Goal: Information Seeking & Learning: Learn about a topic

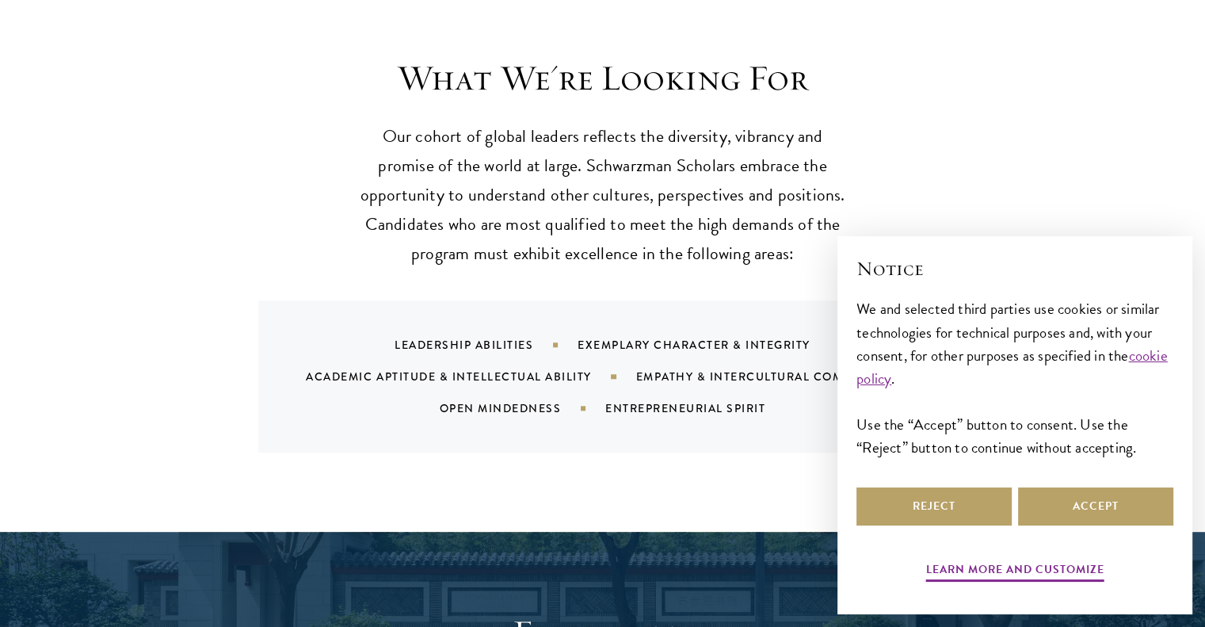
click at [1188, 523] on div "× Notice We and selected third parties use cookies or similar technologies for …" at bounding box center [1014, 425] width 355 height 378
click at [1128, 508] on button "Accept" at bounding box center [1095, 506] width 155 height 38
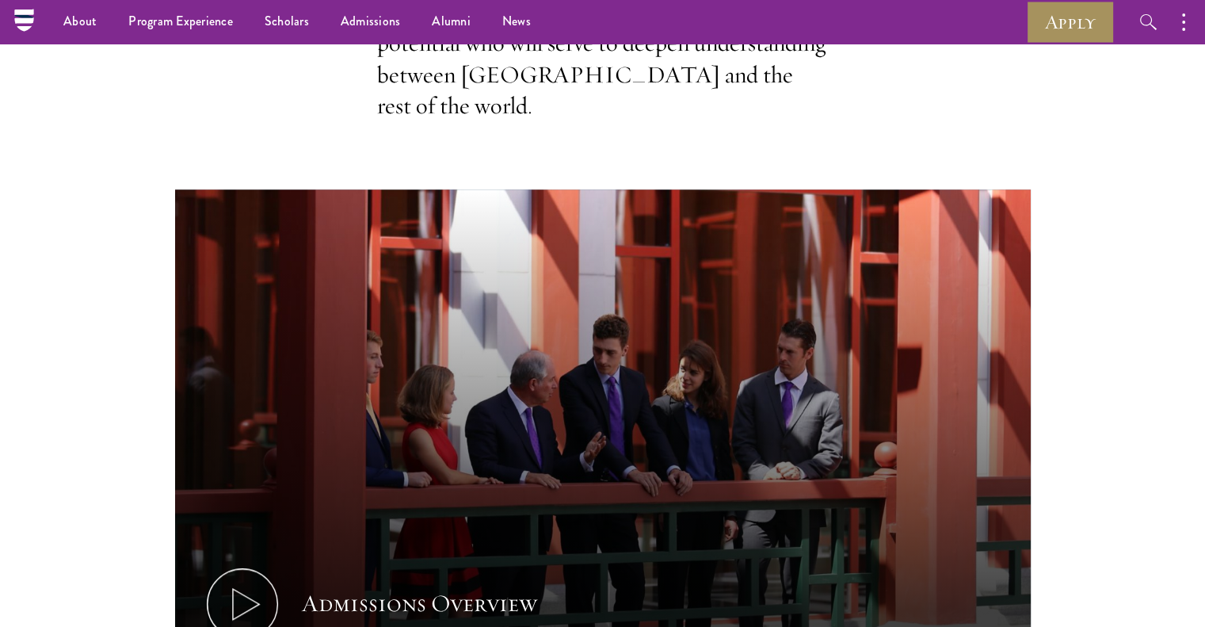
scroll to position [238, 0]
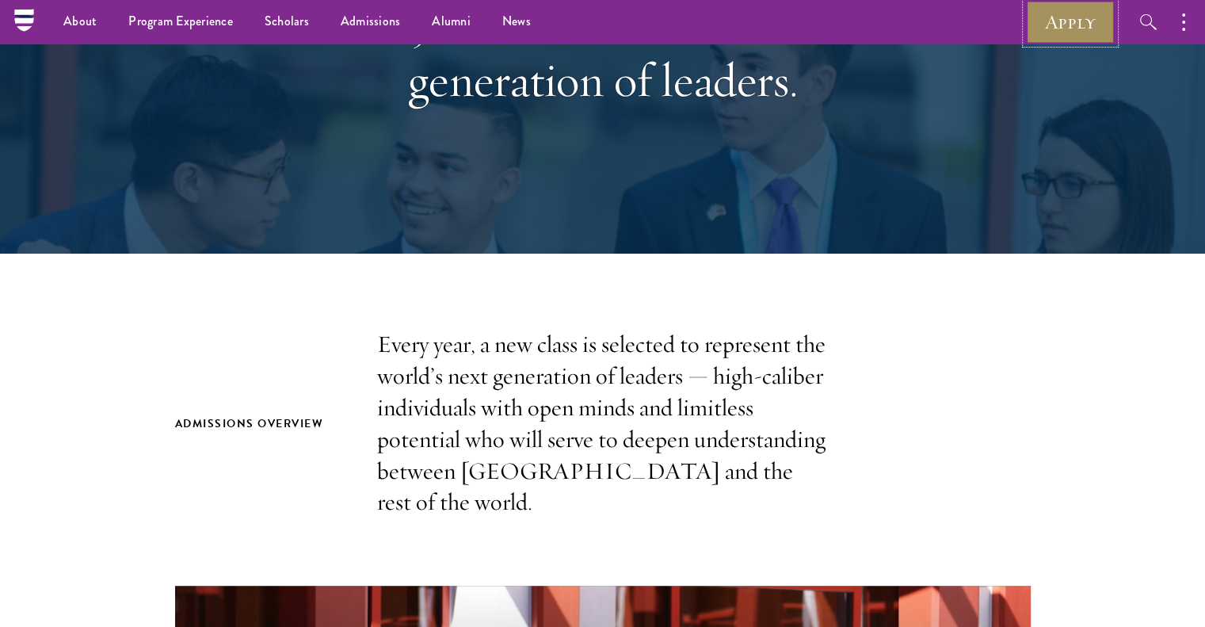
click at [1053, 31] on link "Apply" at bounding box center [1070, 22] width 89 height 44
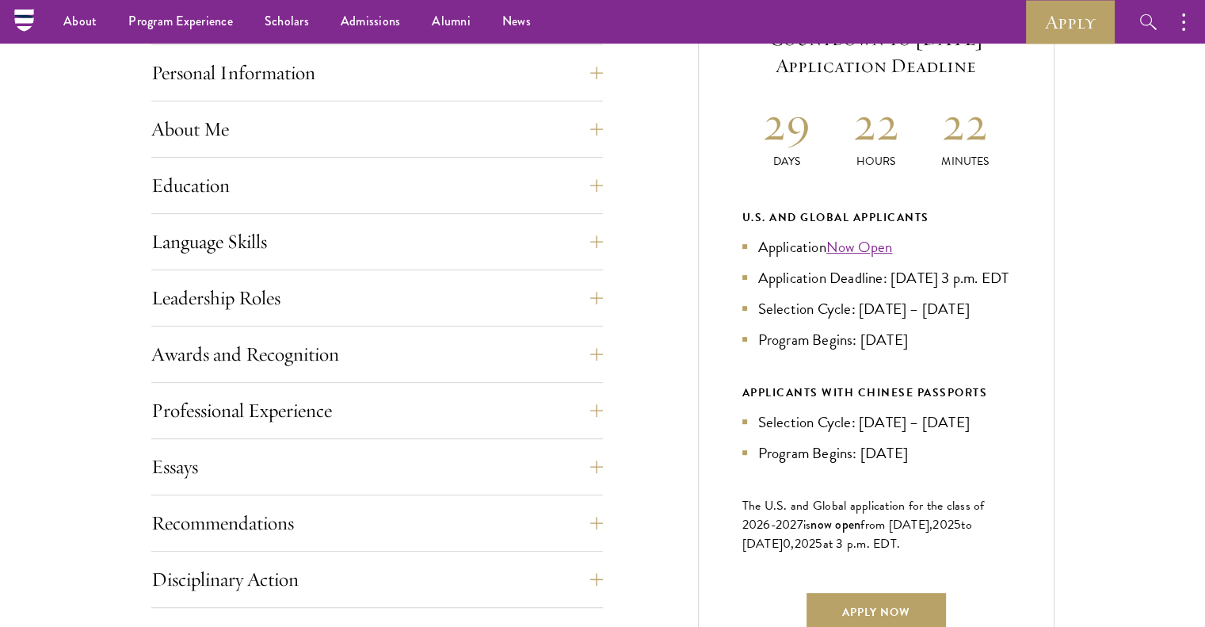
scroll to position [697, 0]
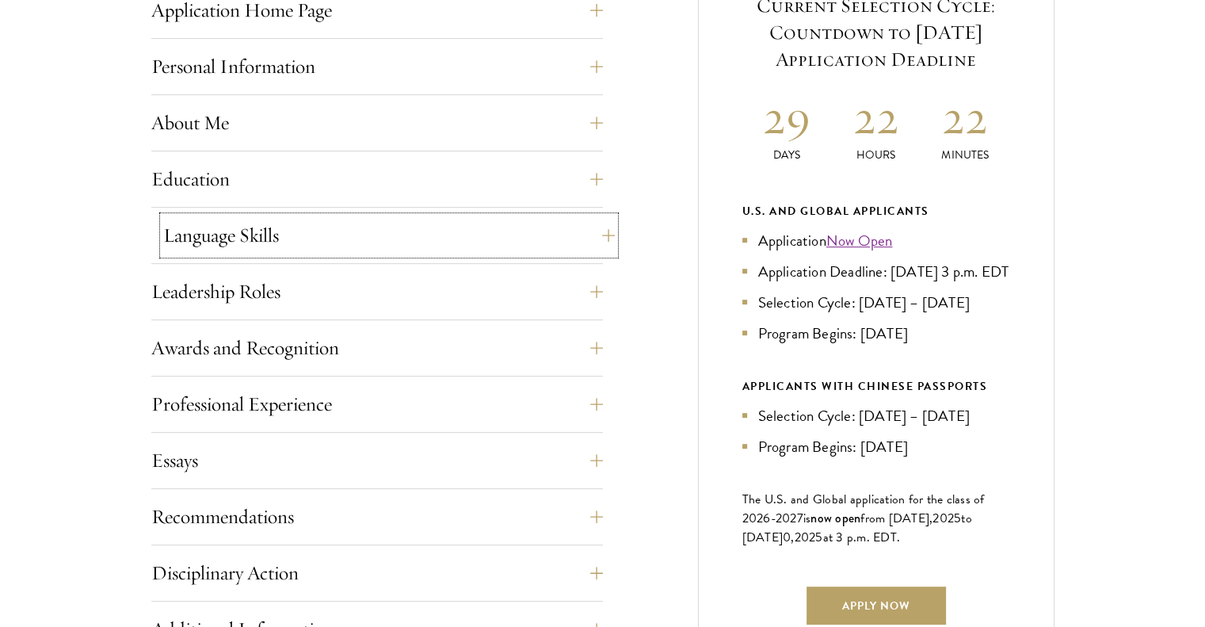
click at [516, 233] on button "Language Skills" at bounding box center [388, 235] width 451 height 38
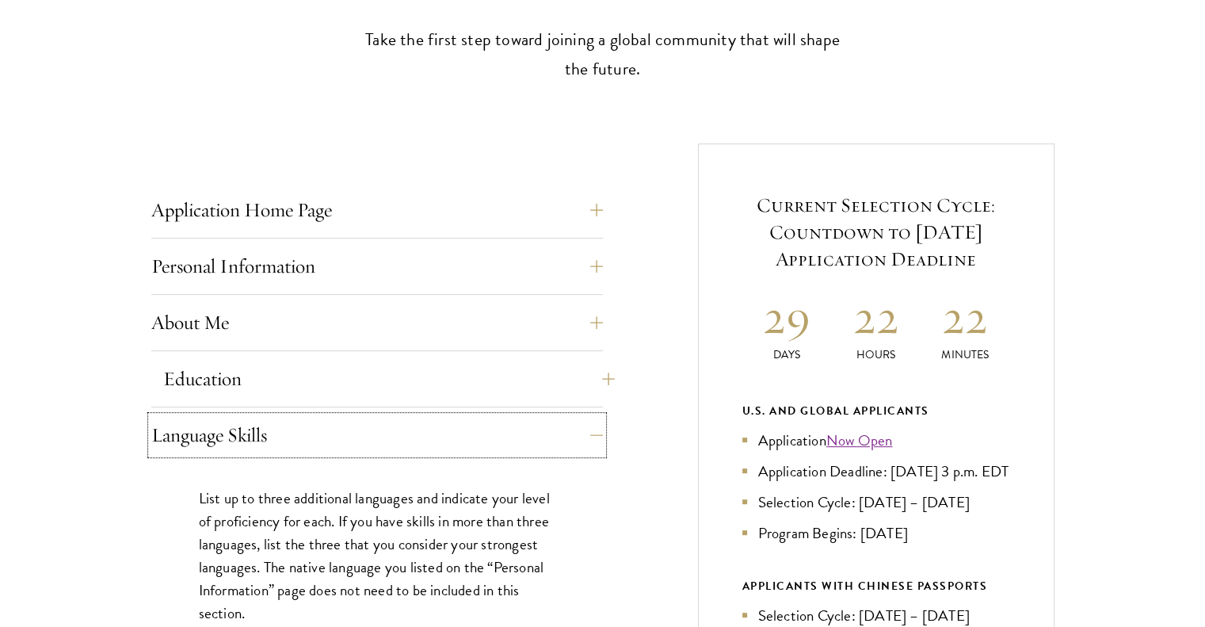
scroll to position [515, 0]
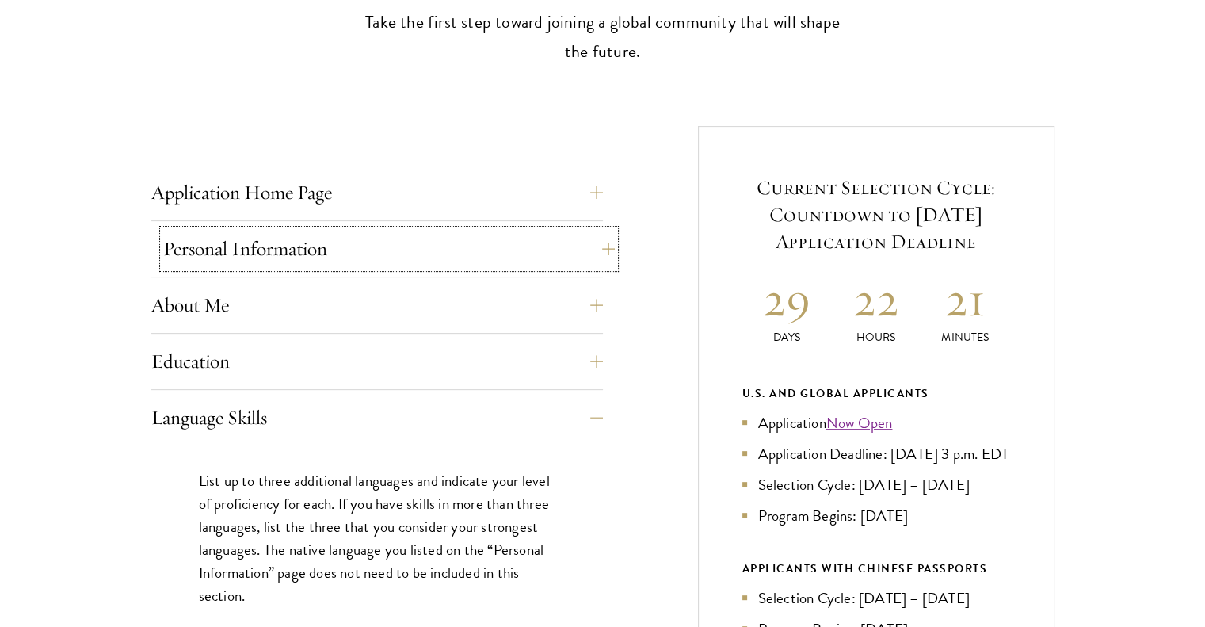
click at [399, 242] on button "Personal Information" at bounding box center [388, 249] width 451 height 38
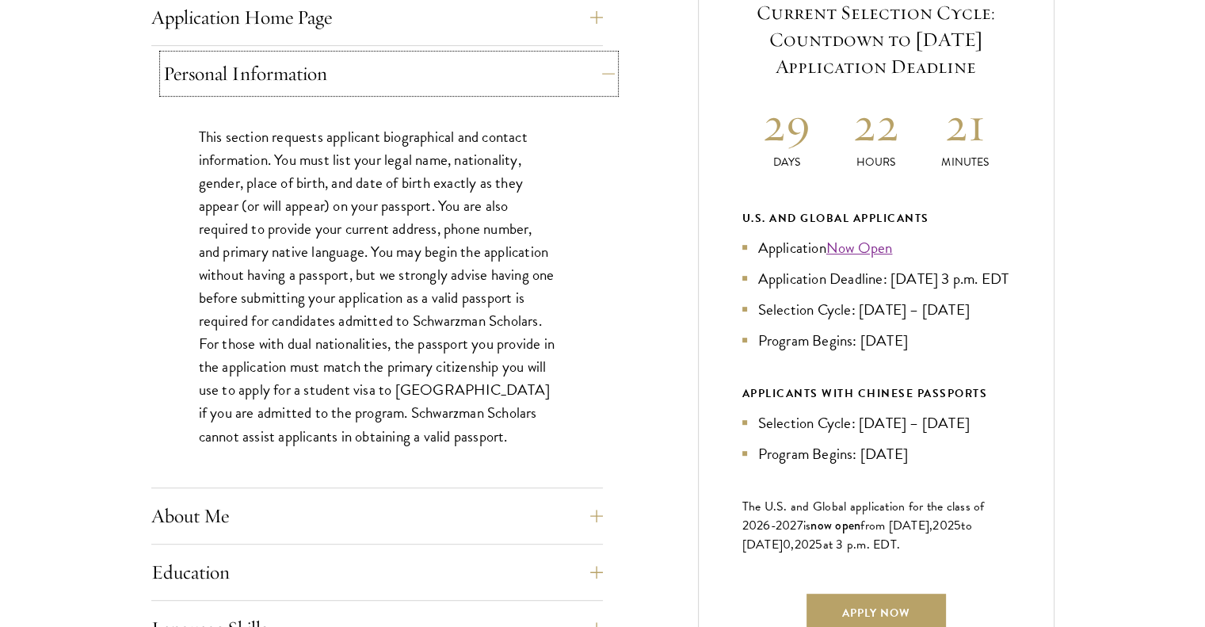
scroll to position [751, 0]
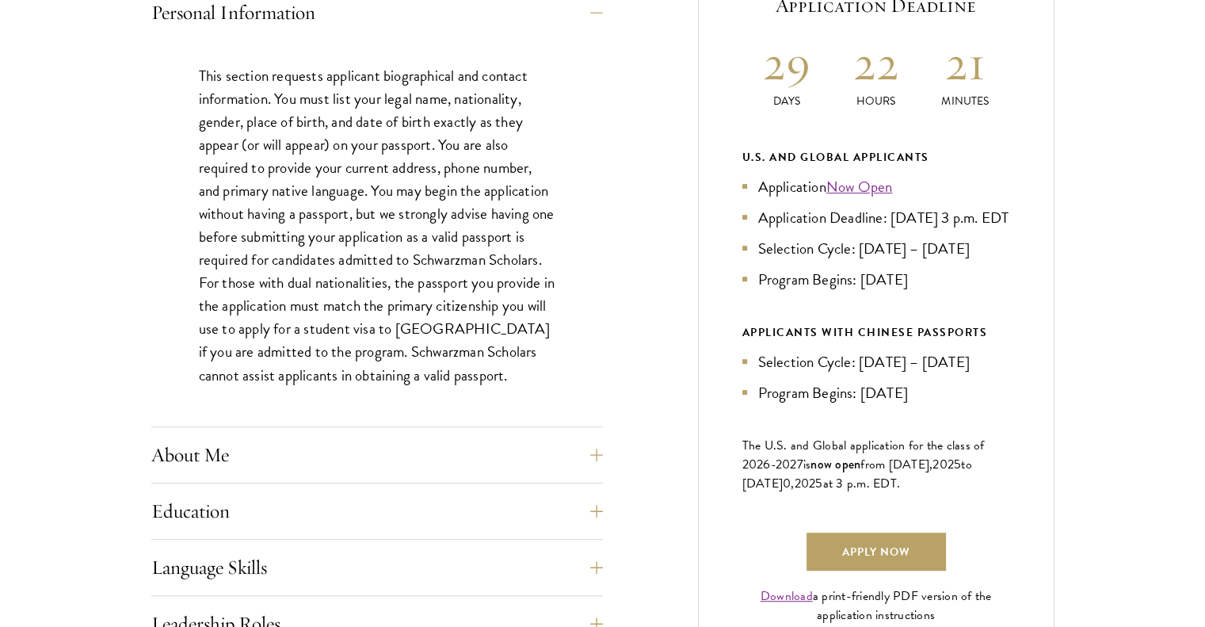
click at [366, 433] on div "Application Home Page The online application form must be completed in English.…" at bounding box center [376, 575] width 451 height 1277
click at [361, 444] on button "About Me" at bounding box center [388, 455] width 451 height 38
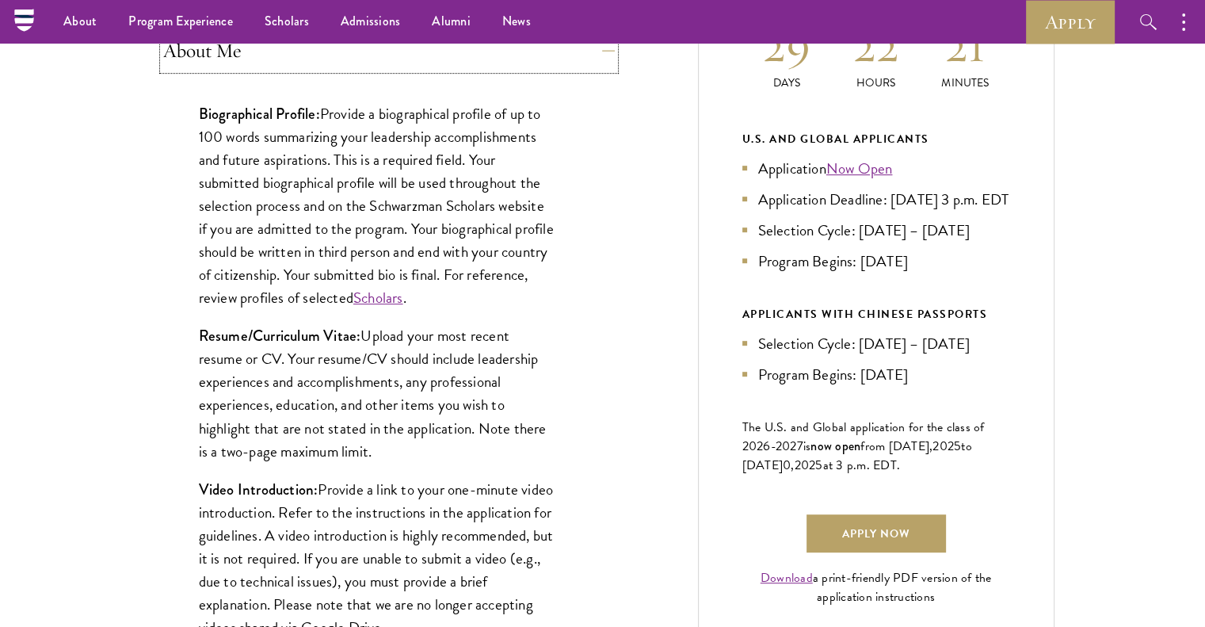
scroll to position [763, 0]
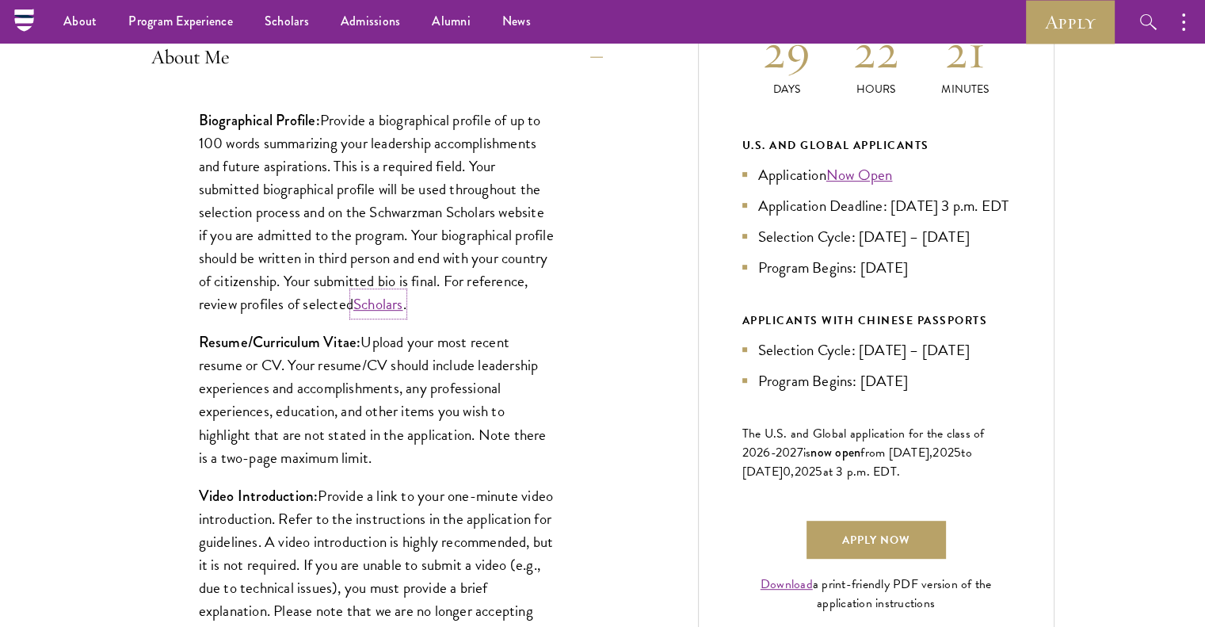
click at [403, 309] on link "Scholars" at bounding box center [378, 303] width 50 height 23
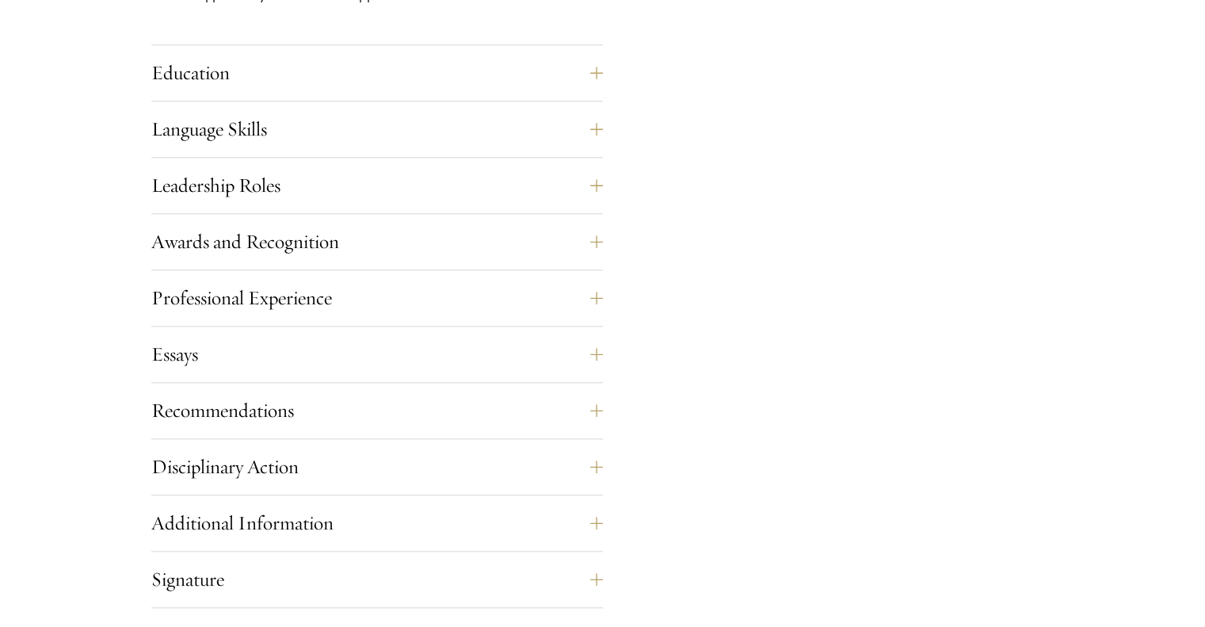
scroll to position [1572, 0]
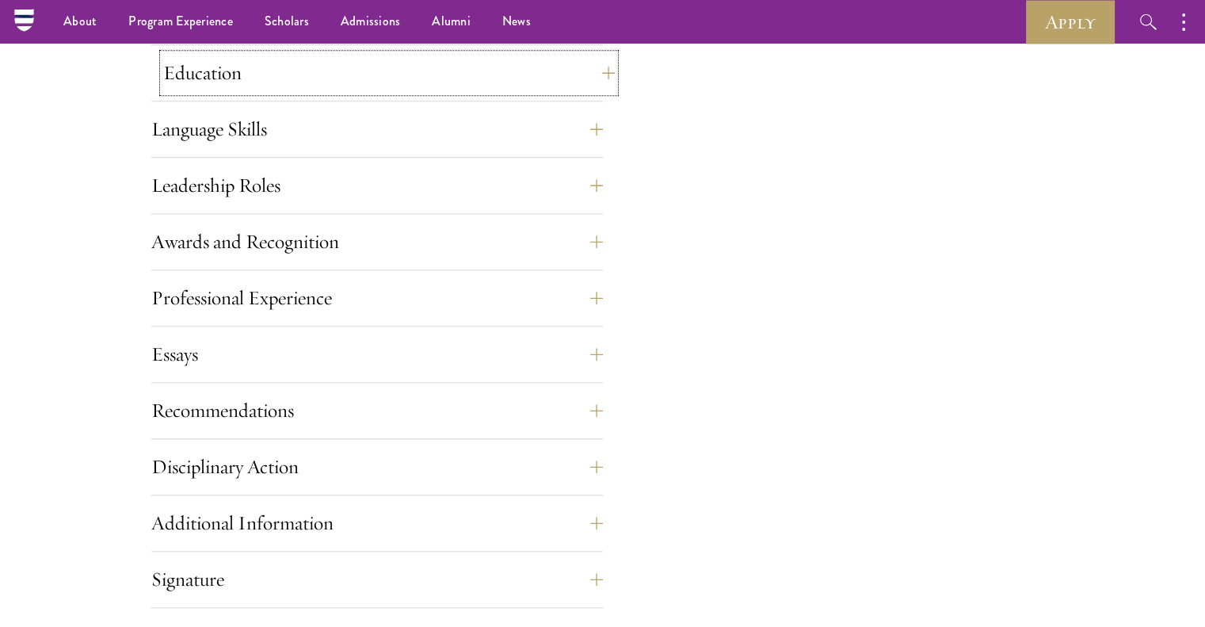
click at [324, 79] on button "Education" at bounding box center [388, 73] width 451 height 38
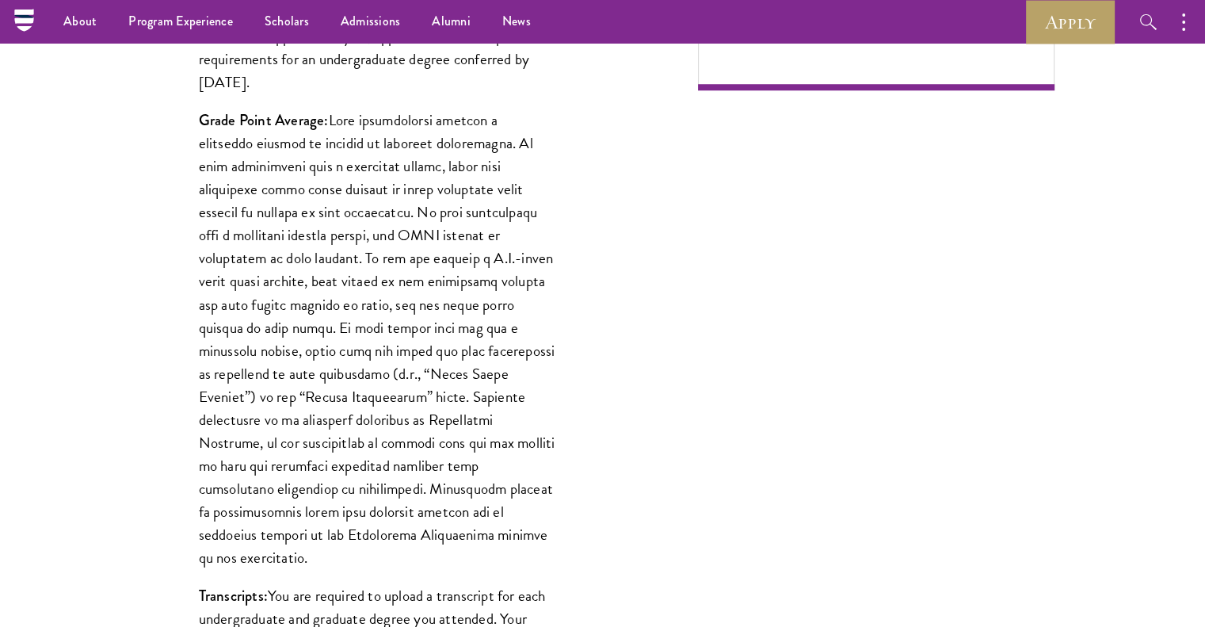
scroll to position [1331, 0]
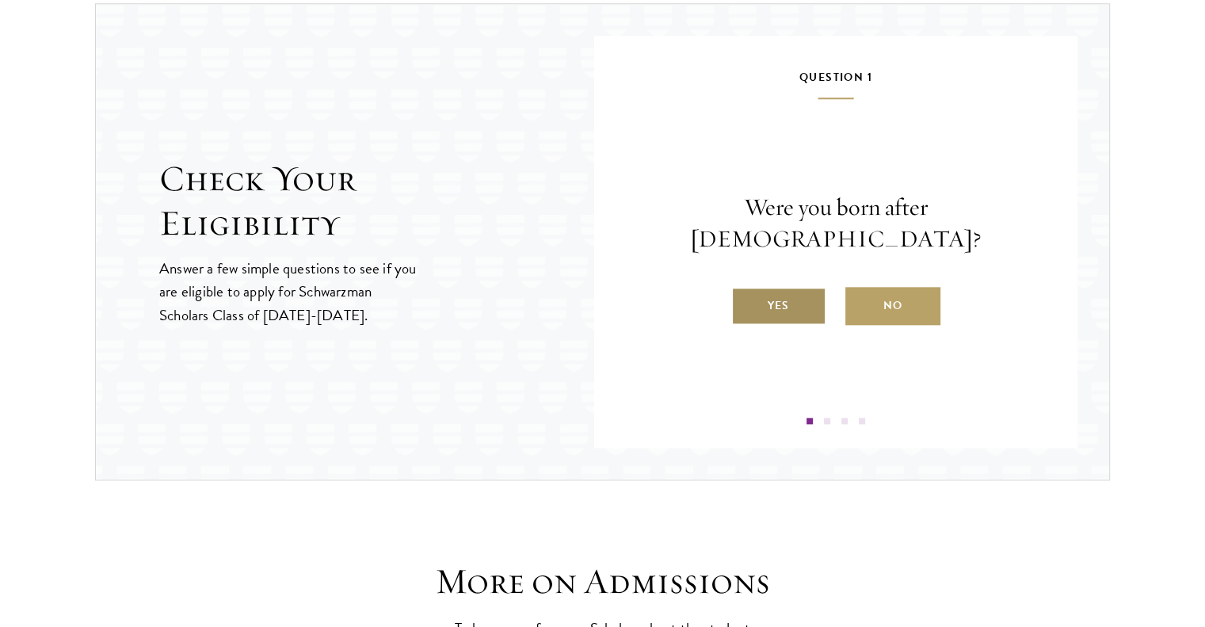
click at [812, 287] on label "Yes" at bounding box center [778, 306] width 95 height 38
click at [745, 288] on input "Yes" at bounding box center [738, 295] width 14 height 14
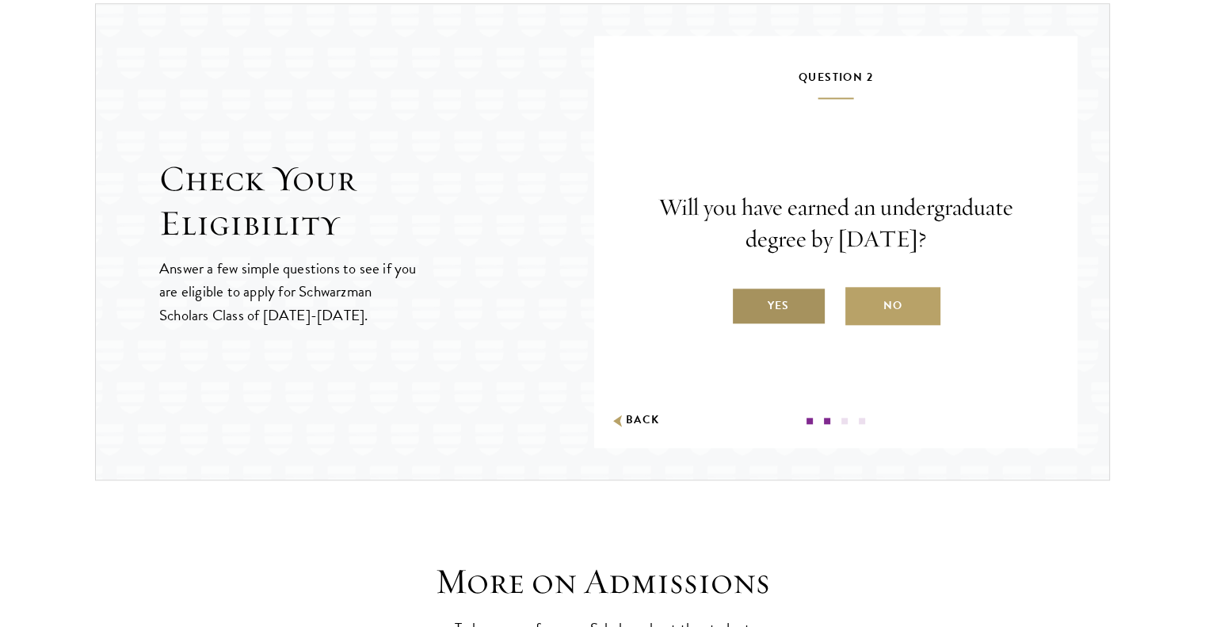
click at [818, 310] on label "Yes" at bounding box center [778, 306] width 95 height 38
click at [745, 303] on input "Yes" at bounding box center [738, 295] width 14 height 14
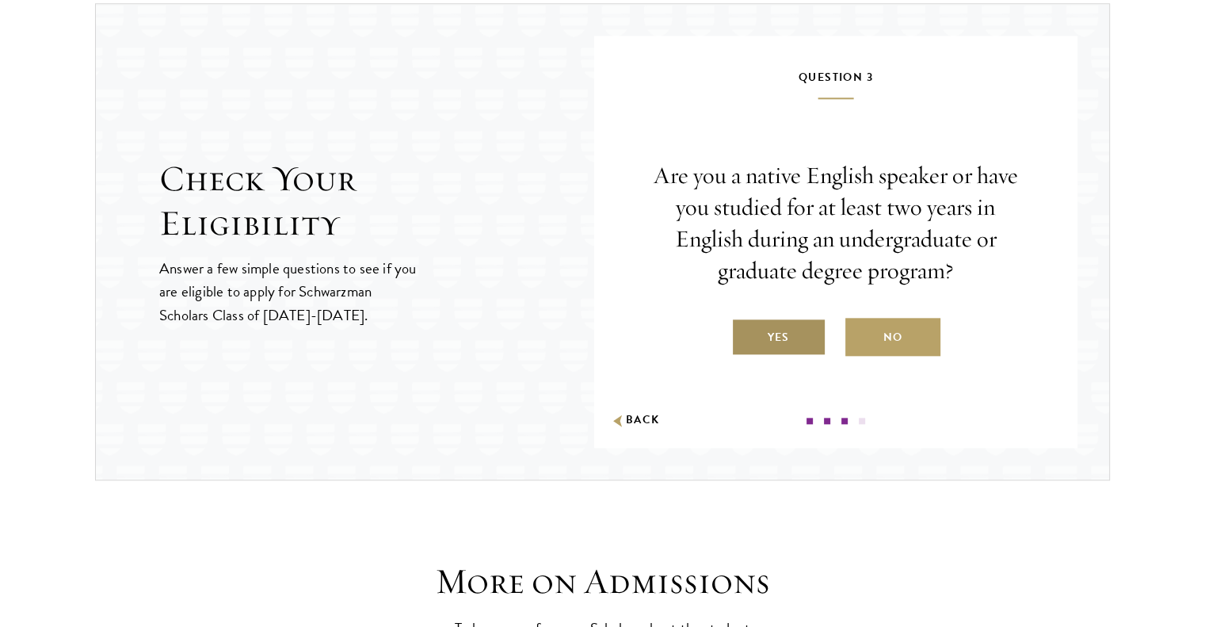
click at [795, 333] on label "Yes" at bounding box center [778, 337] width 95 height 38
click at [745, 333] on input "Yes" at bounding box center [738, 327] width 14 height 14
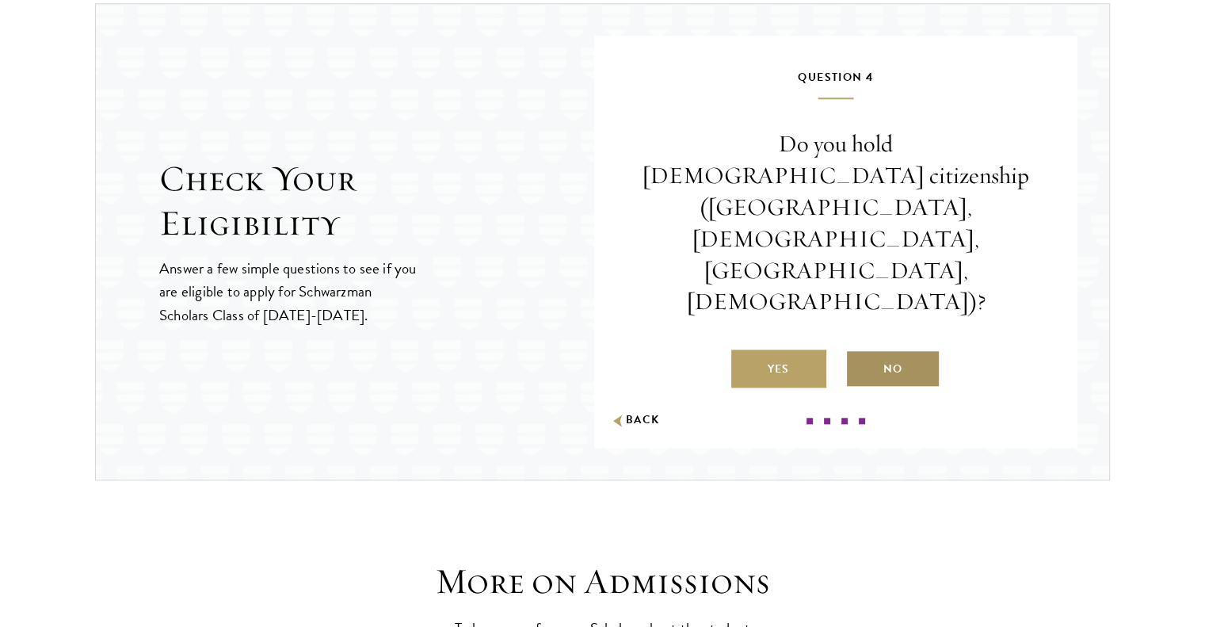
click at [867, 349] on label "No" at bounding box center [892, 368] width 95 height 38
click at [859, 352] on input "No" at bounding box center [852, 359] width 14 height 14
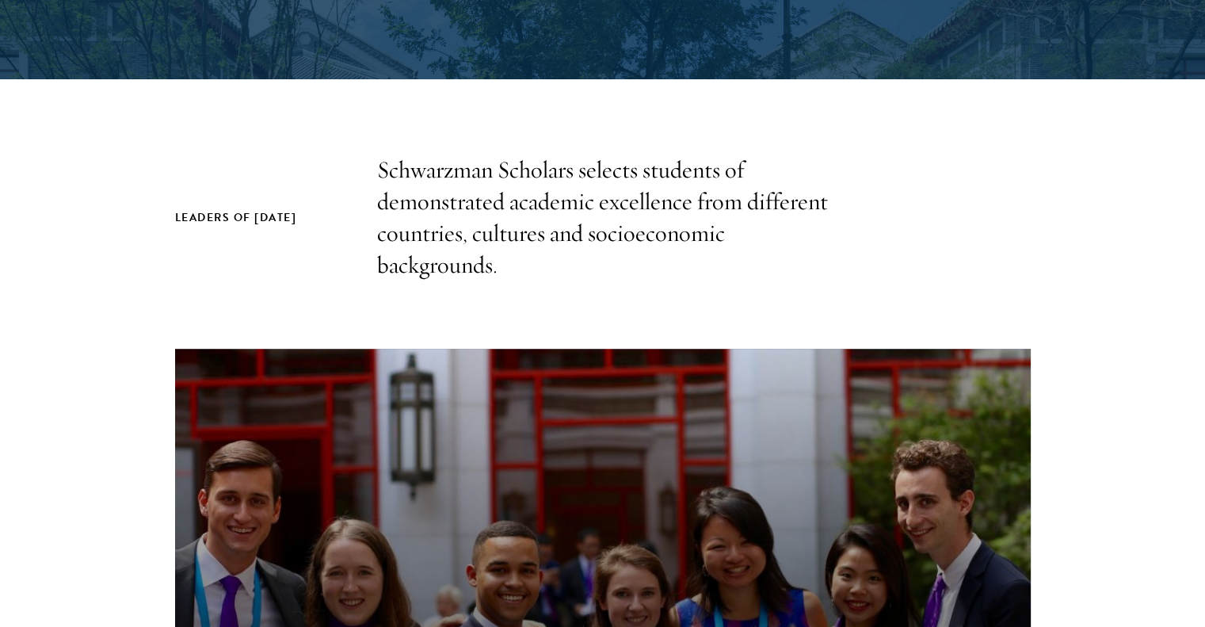
scroll to position [412, 0]
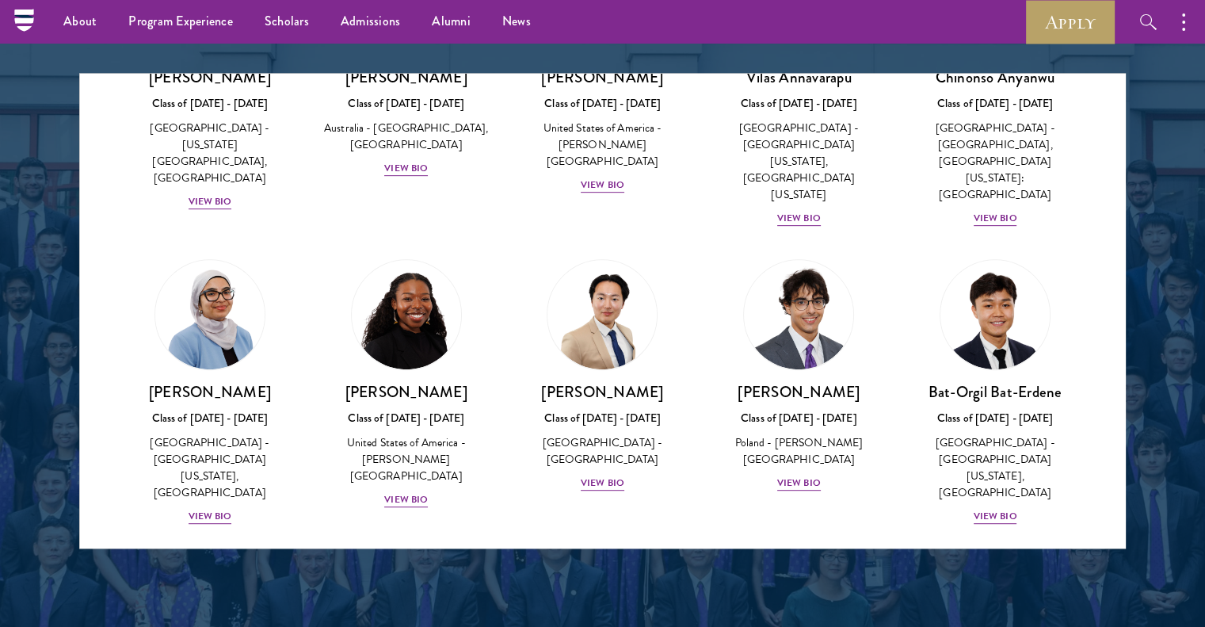
scroll to position [788, 0]
click at [601, 476] on div "View Bio" at bounding box center [603, 483] width 44 height 15
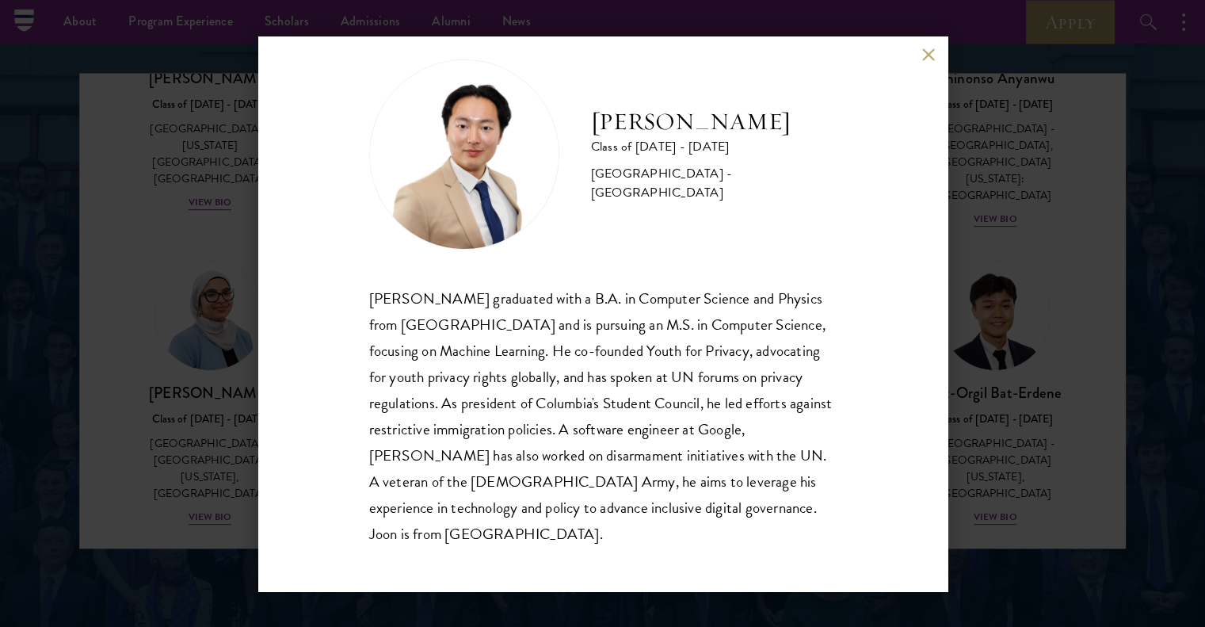
scroll to position [28, 0]
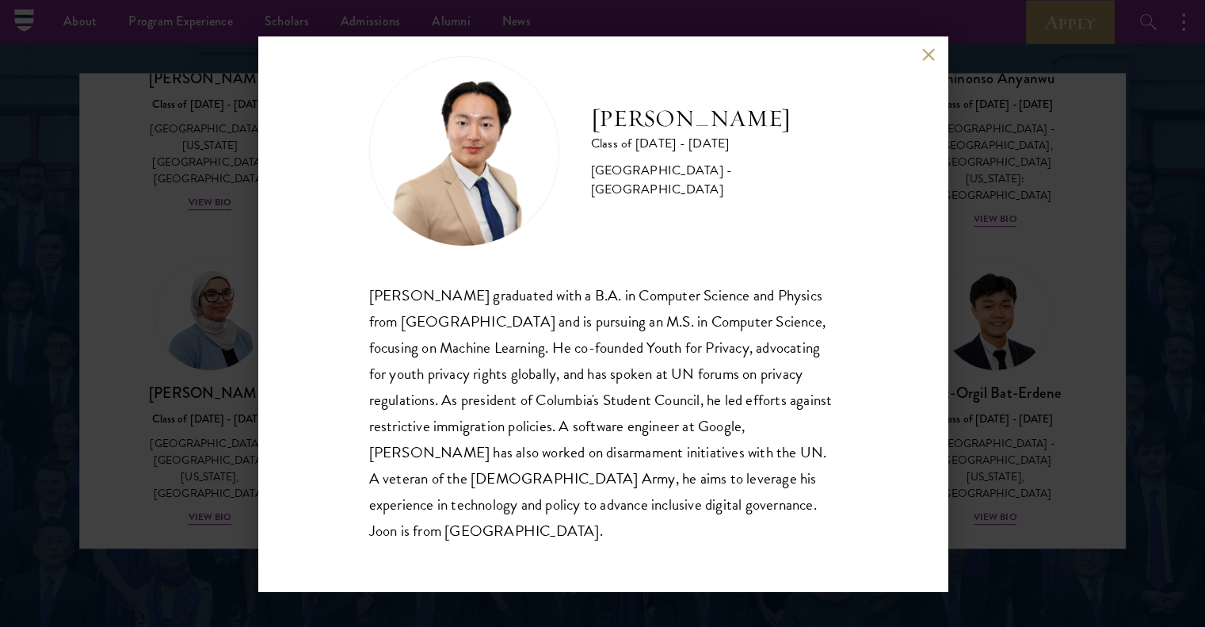
click at [964, 391] on div "[PERSON_NAME] Class of [DATE] - [DATE] [GEOGRAPHIC_DATA] - [GEOGRAPHIC_DATA] [P…" at bounding box center [602, 313] width 1205 height 627
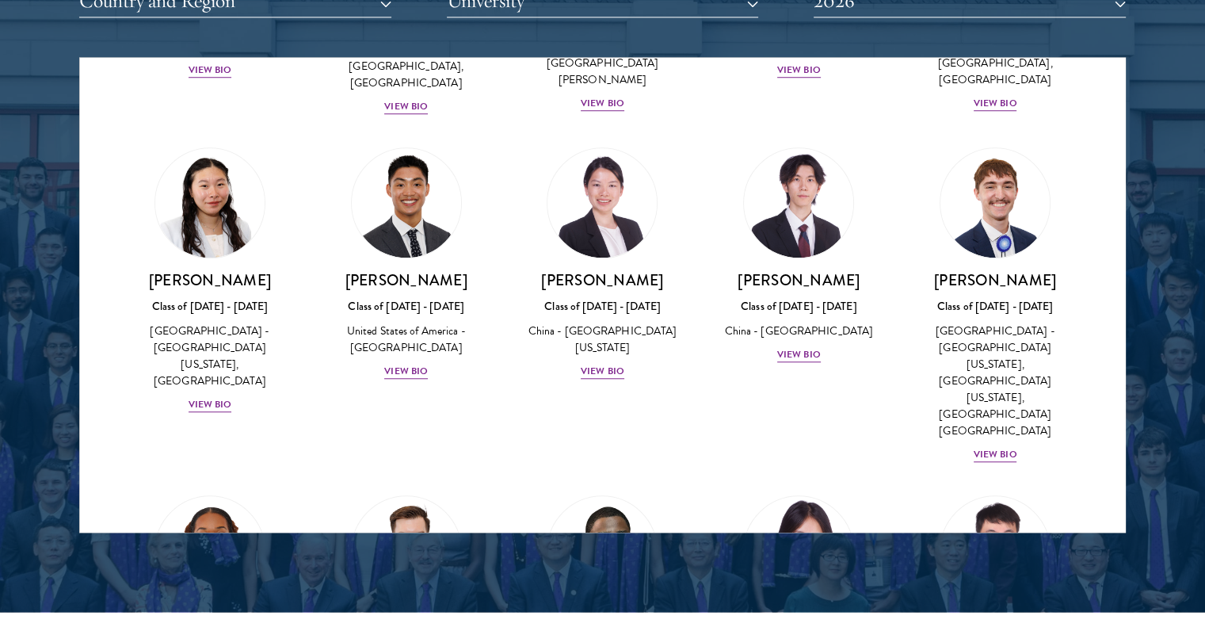
scroll to position [7474, 0]
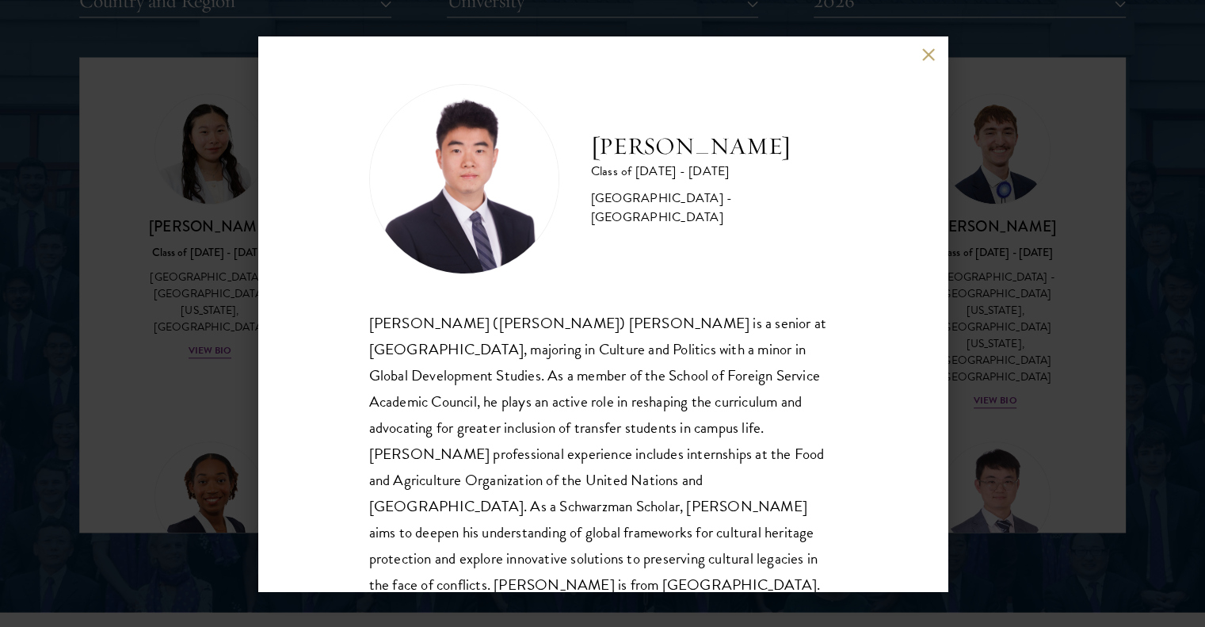
scroll to position [28, 0]
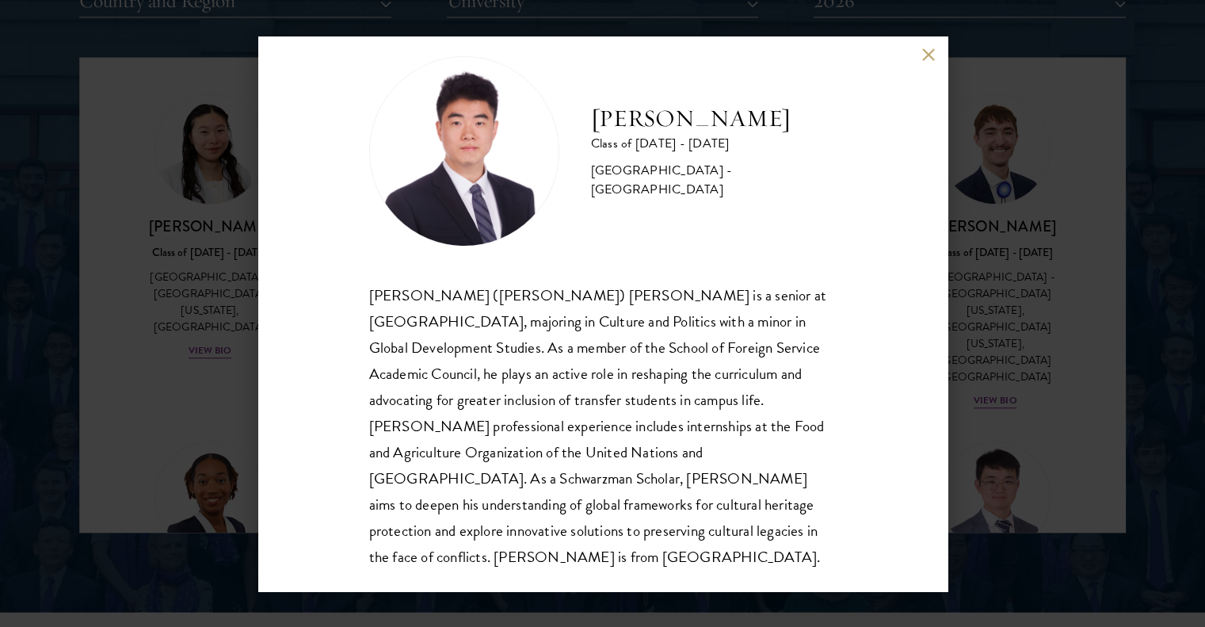
click at [973, 375] on div "[PERSON_NAME] Class of [DATE] - [DATE] [GEOGRAPHIC_DATA] - [GEOGRAPHIC_DATA] [P…" at bounding box center [602, 313] width 1205 height 627
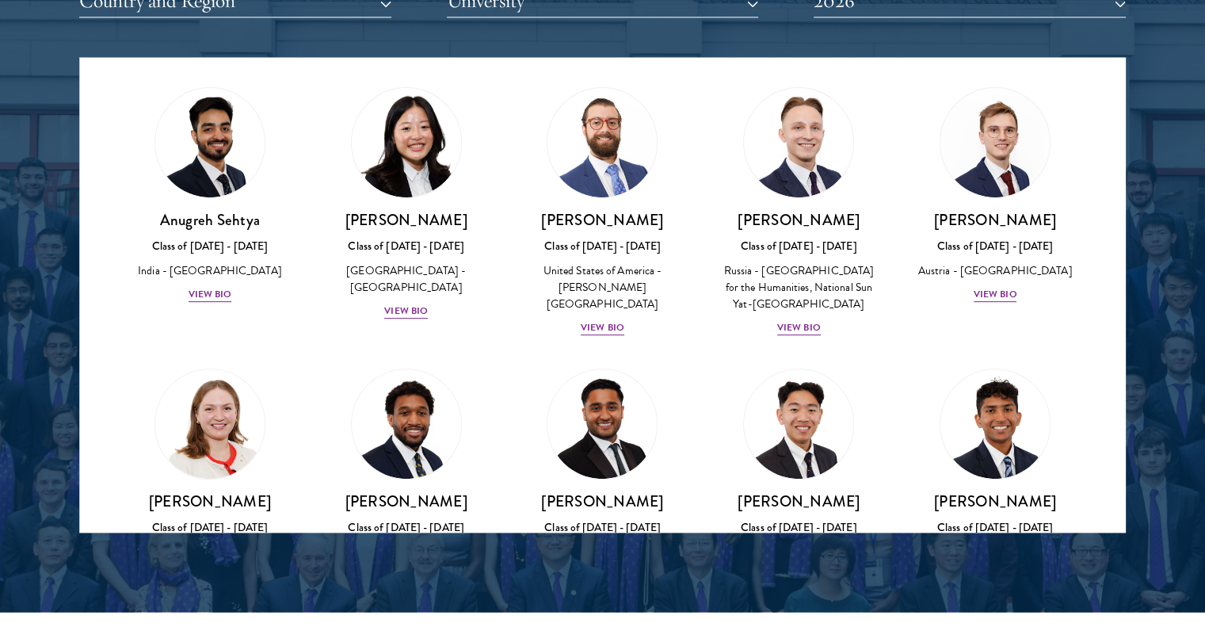
scroll to position [6533, 0]
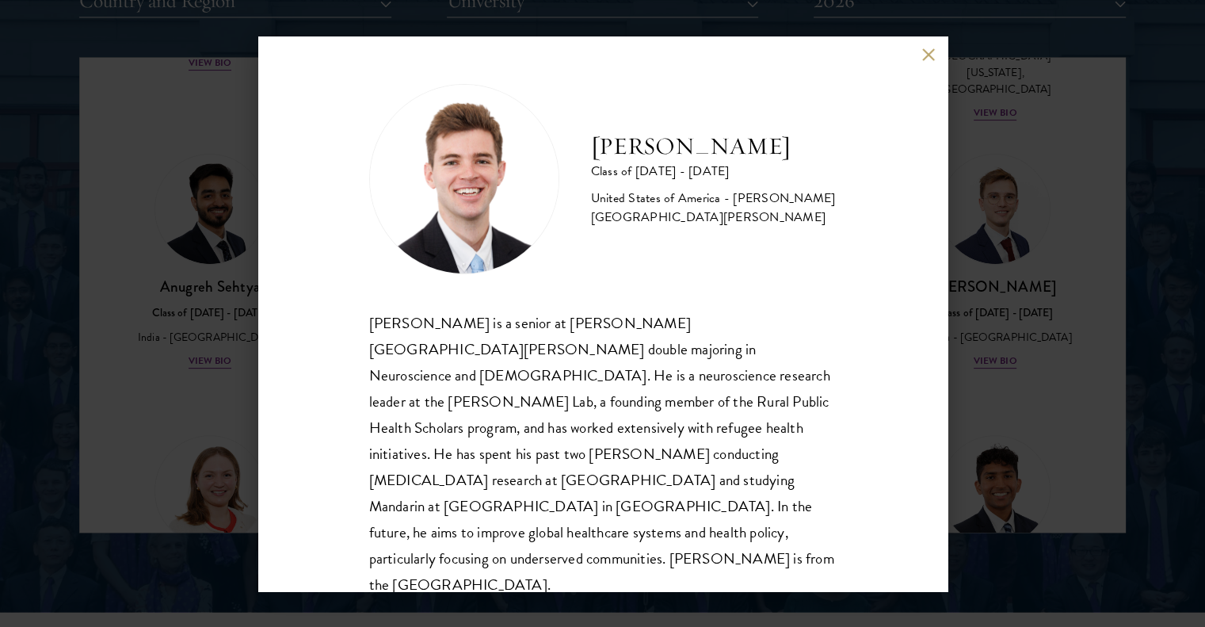
scroll to position [2, 0]
click at [965, 387] on div "[PERSON_NAME] Class of [DATE] - [DATE] [GEOGRAPHIC_DATA] - [PERSON_NAME][GEOGRA…" at bounding box center [602, 313] width 1205 height 627
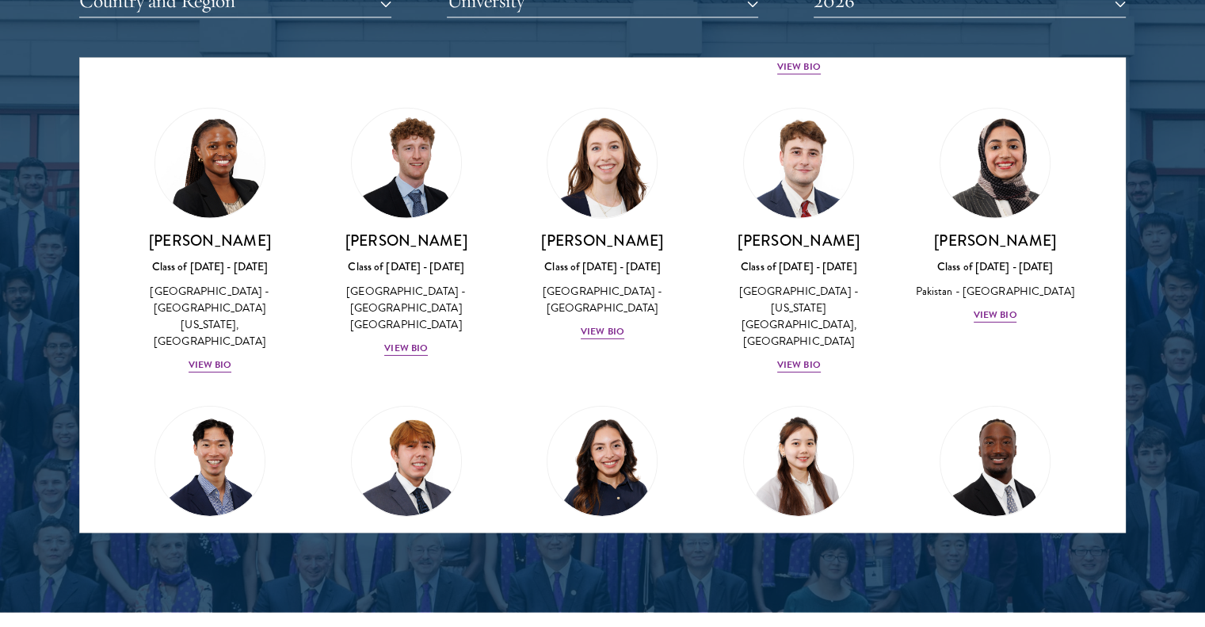
scroll to position [5098, 0]
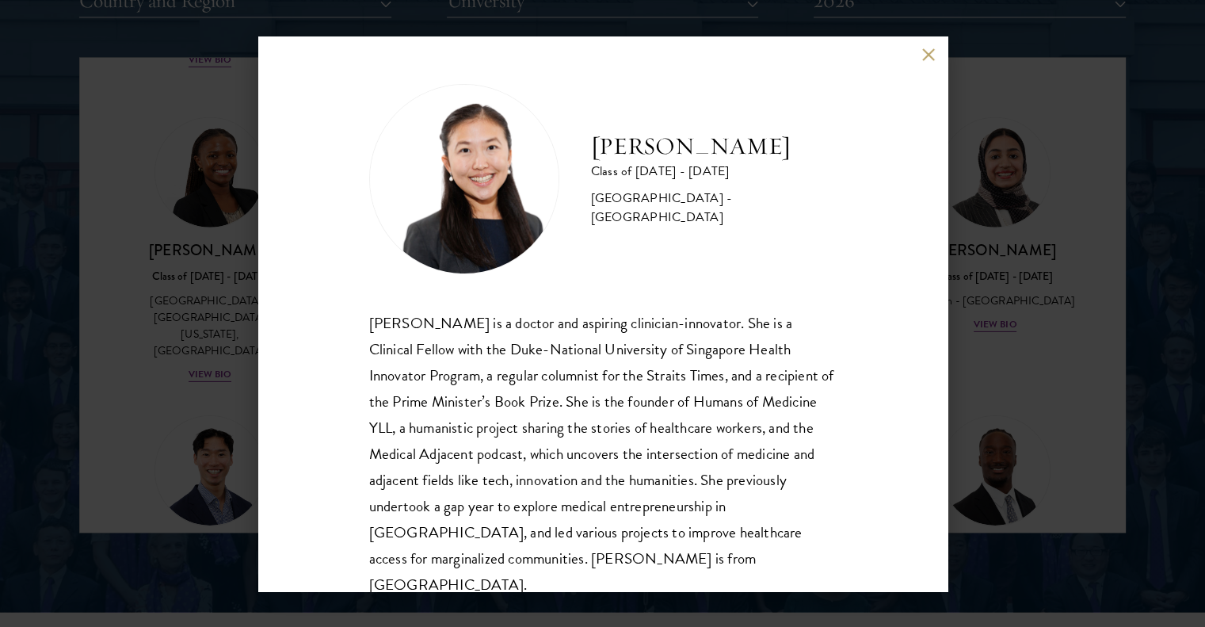
scroll to position [28, 0]
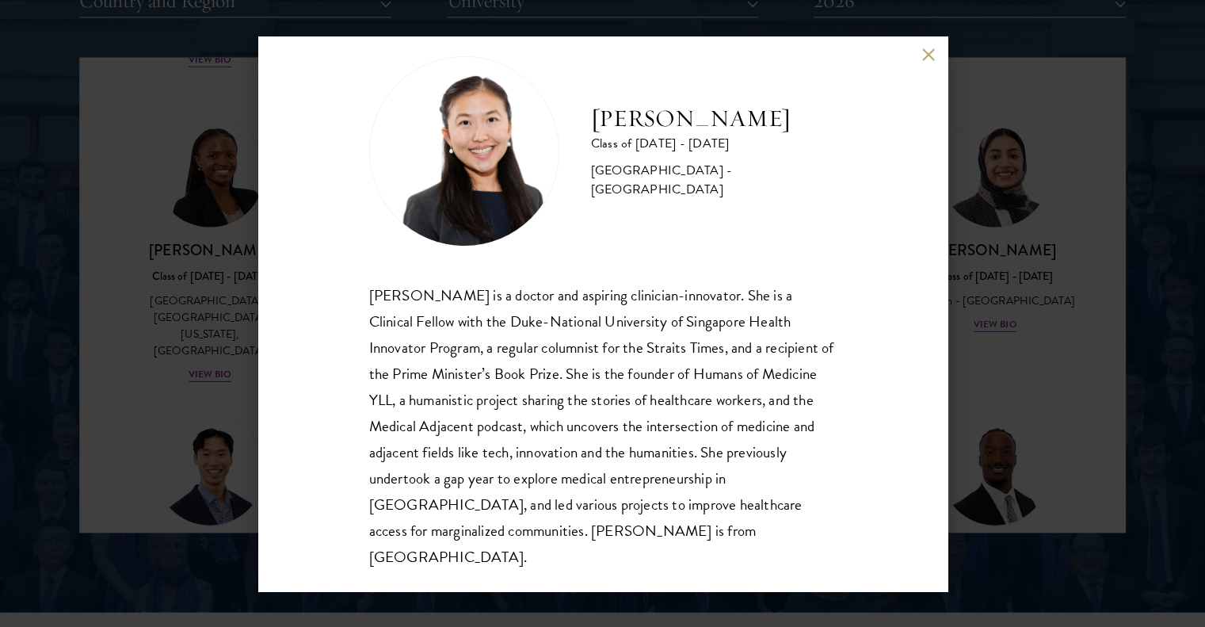
click at [966, 379] on div "[PERSON_NAME] Class of [DATE] - [DATE] [GEOGRAPHIC_DATA] - [GEOGRAPHIC_DATA] [P…" at bounding box center [602, 313] width 1205 height 627
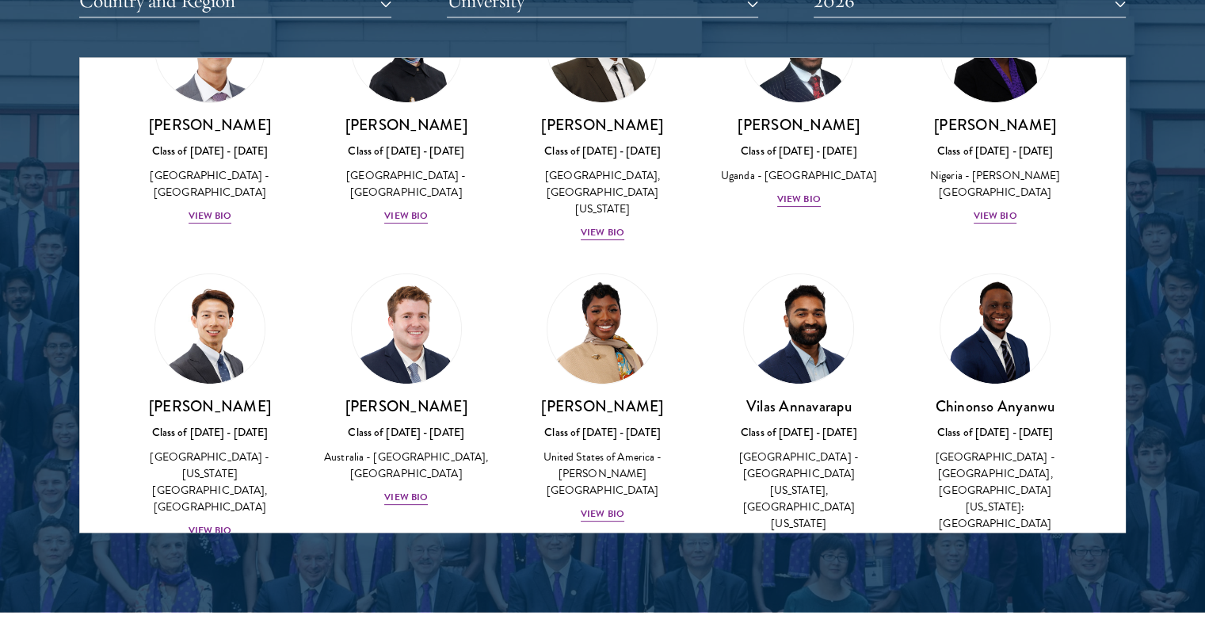
scroll to position [0, 0]
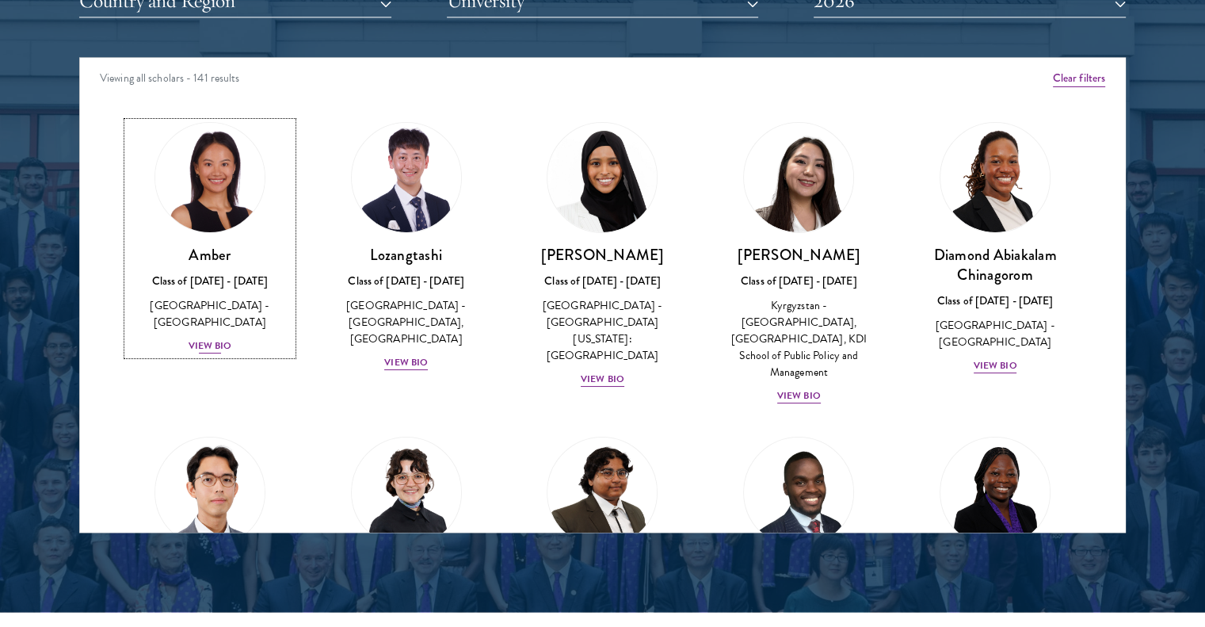
click at [212, 338] on div "View Bio" at bounding box center [211, 345] width 44 height 15
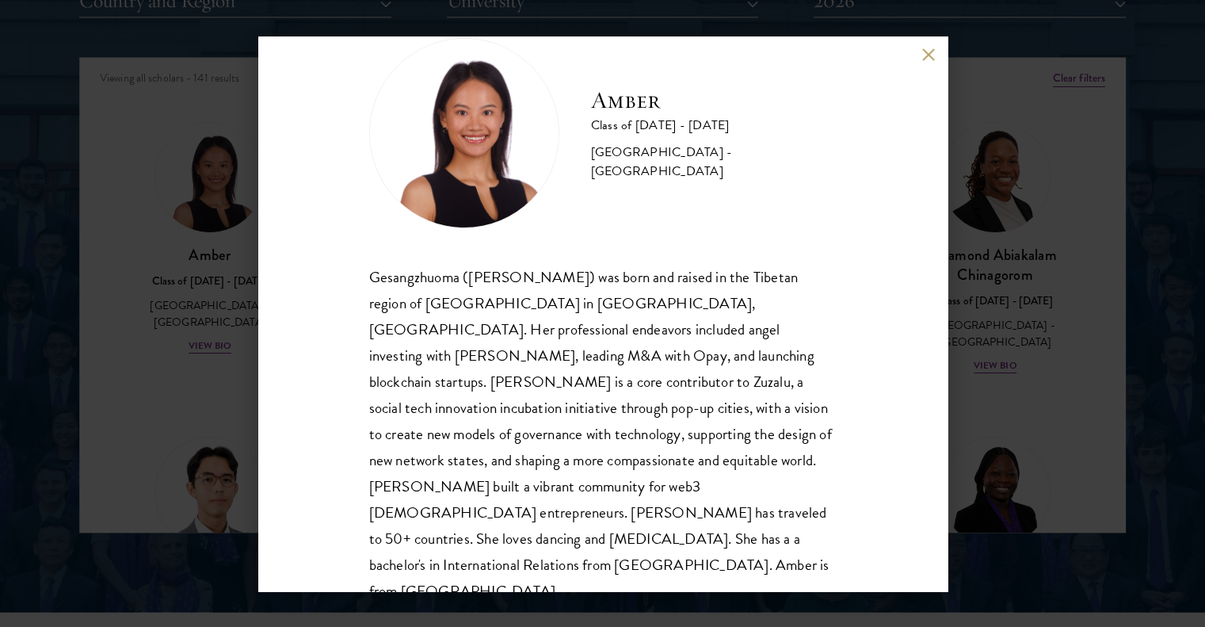
scroll to position [48, 0]
